Goal: Check status

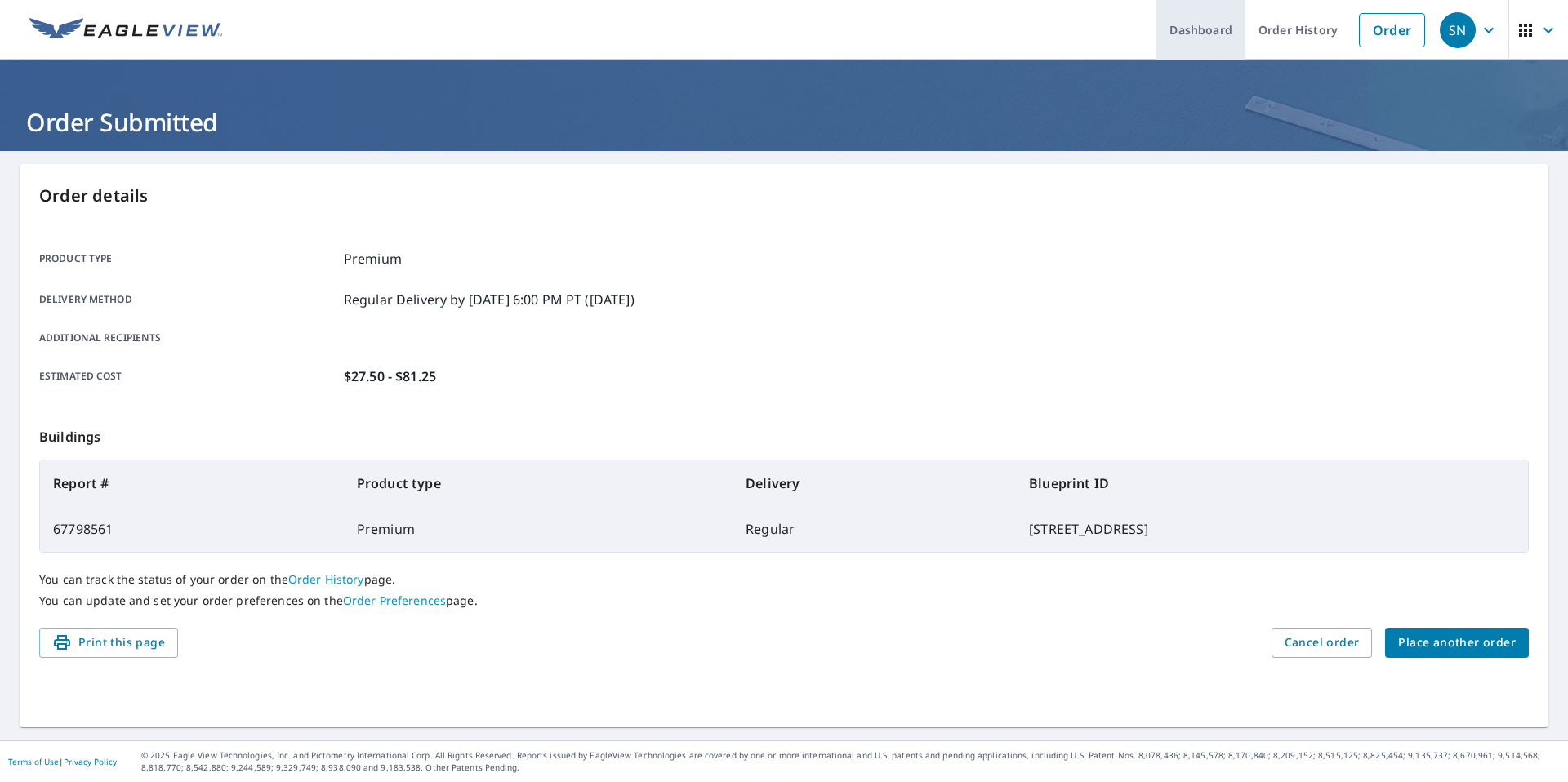
click at [1219, 29] on link "Dashboard" at bounding box center [1201, 30] width 89 height 60
